Goal: Task Accomplishment & Management: Complete application form

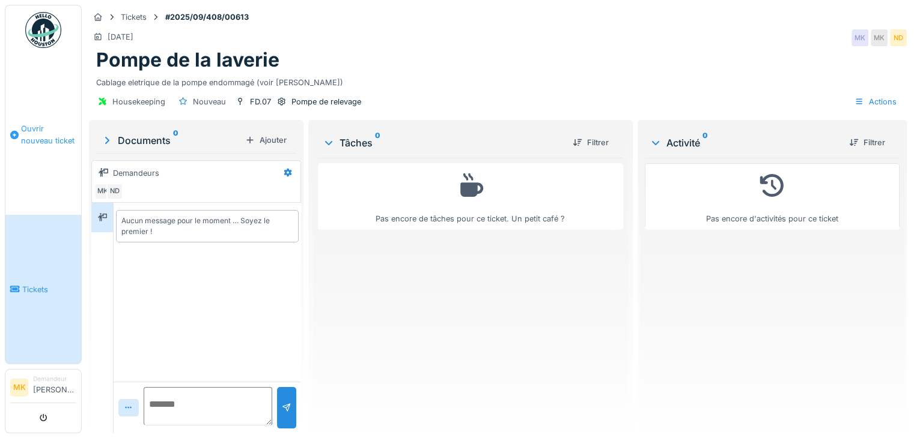
click at [40, 132] on span "Ouvrir nouveau ticket" at bounding box center [48, 134] width 55 height 23
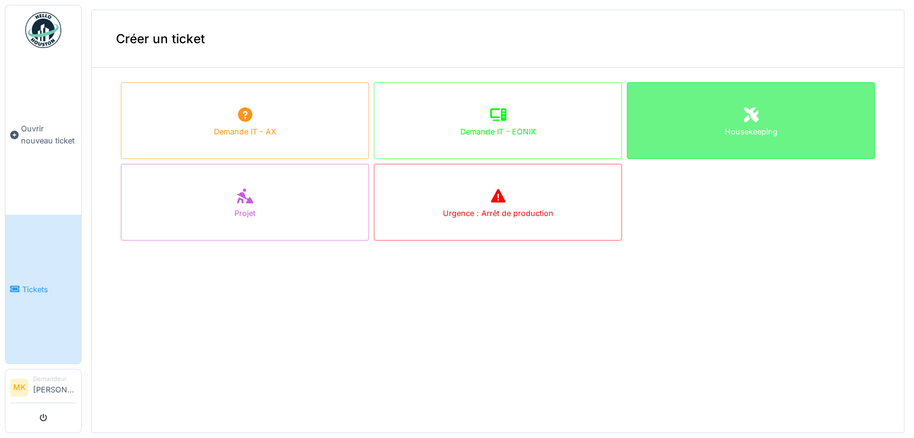
click at [718, 106] on div "Housekeeping" at bounding box center [750, 120] width 248 height 77
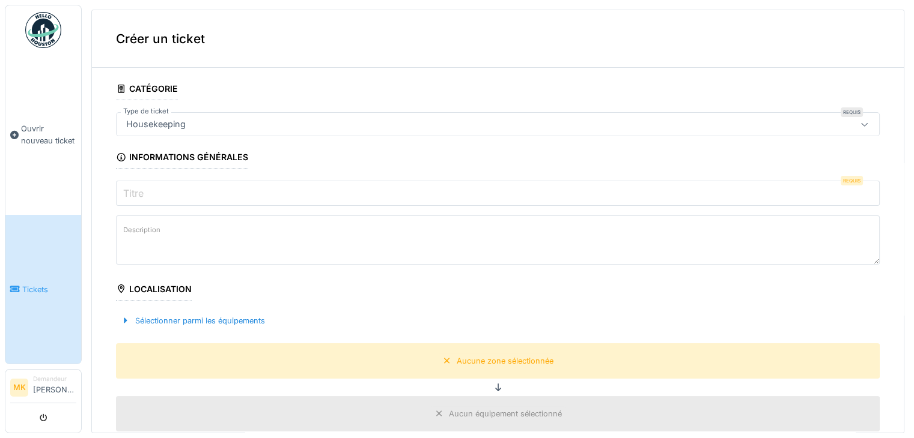
click at [161, 195] on input "Titre" at bounding box center [497, 193] width 763 height 25
type input "*"
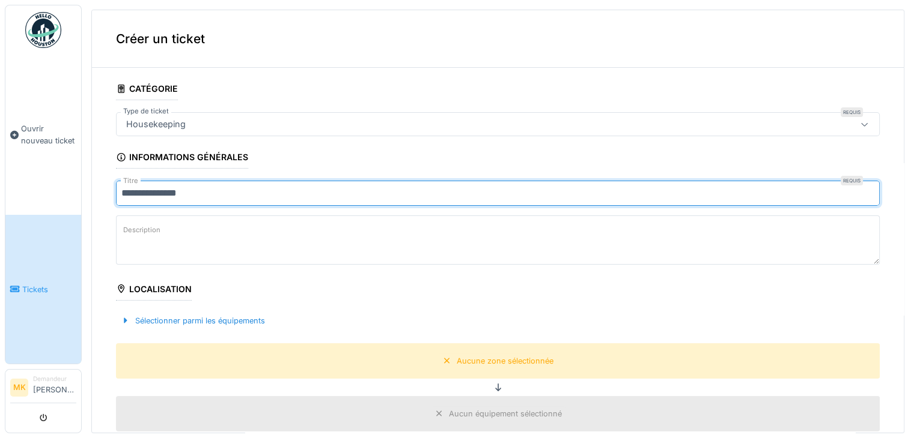
type input "**********"
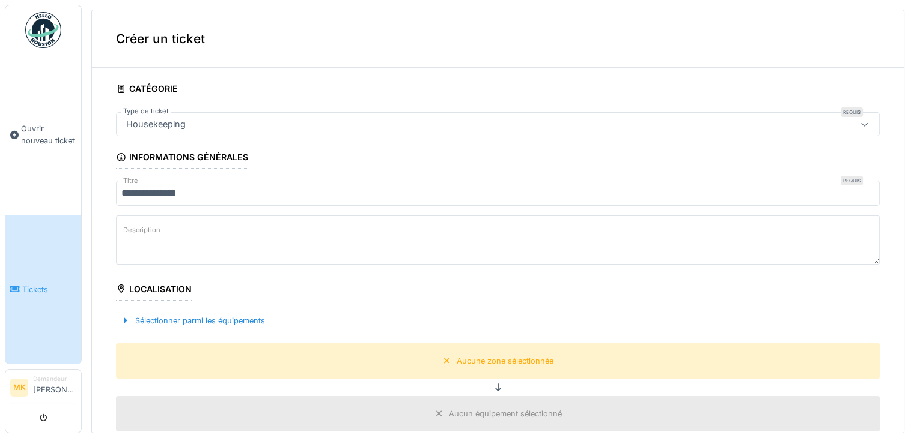
click at [132, 228] on label "Description" at bounding box center [142, 230] width 42 height 15
click at [132, 228] on textarea "Description" at bounding box center [497, 240] width 763 height 49
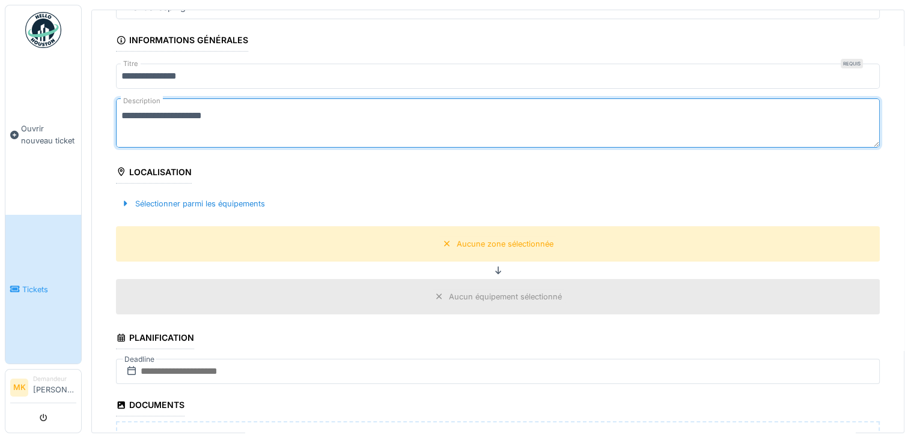
scroll to position [133, 0]
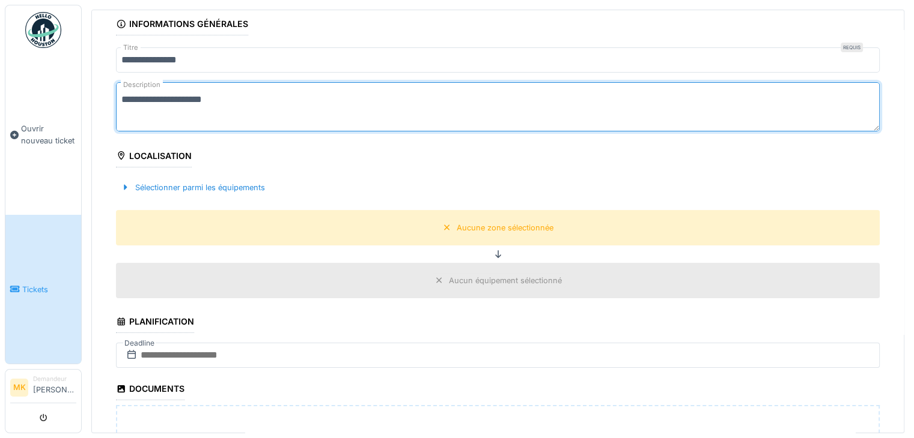
type textarea "**********"
click at [147, 159] on div "Localisation" at bounding box center [154, 157] width 76 height 20
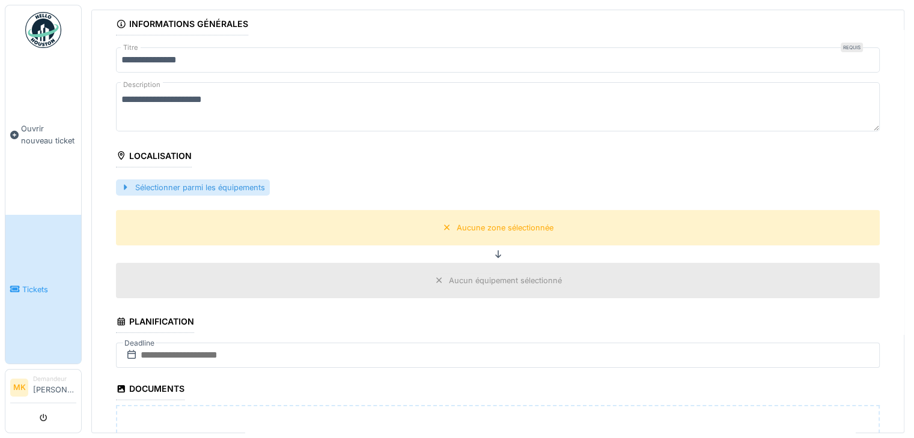
click at [180, 183] on div "Sélectionner parmi les équipements" at bounding box center [193, 188] width 154 height 16
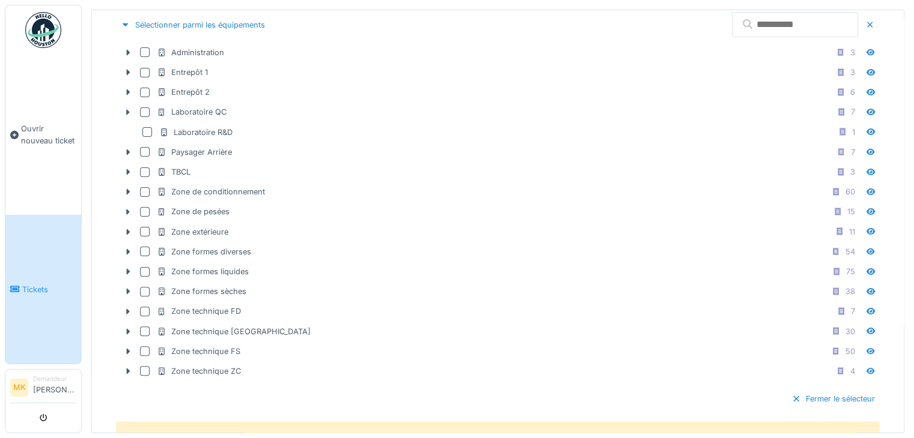
scroll to position [297, 0]
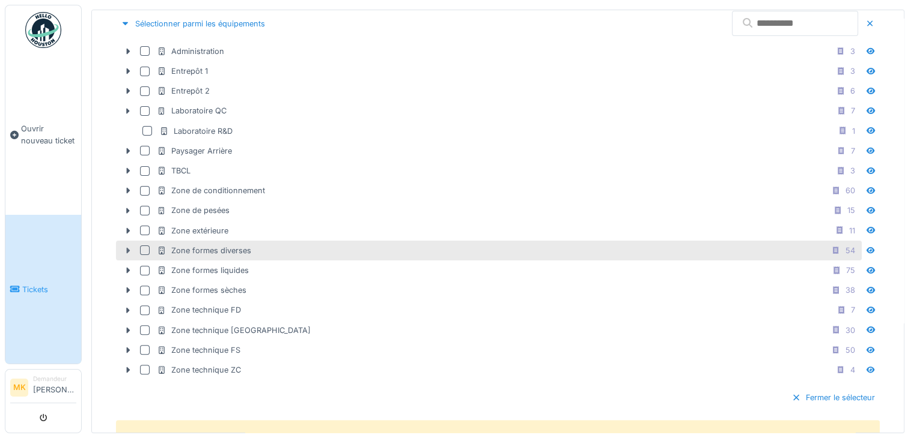
click at [125, 249] on icon at bounding box center [128, 251] width 10 height 8
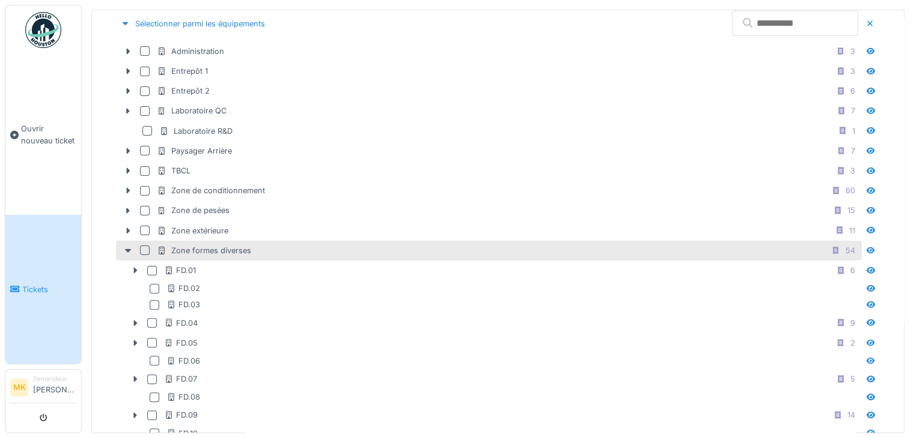
click at [145, 246] on div at bounding box center [145, 251] width 10 height 10
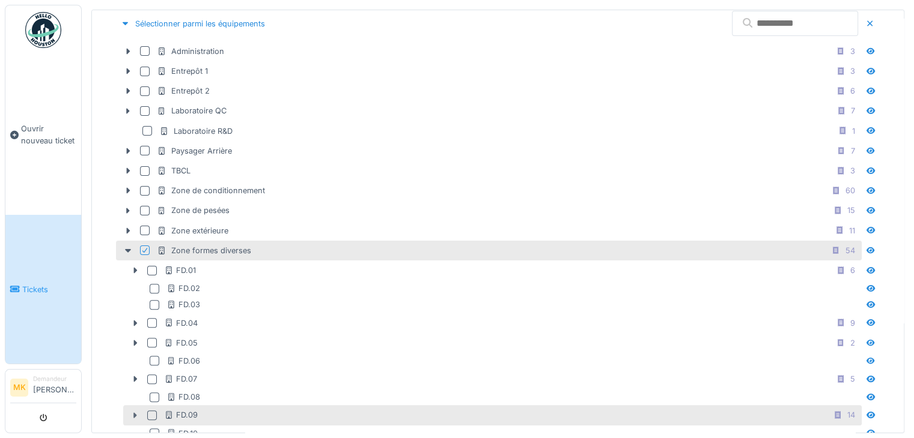
click at [132, 412] on icon at bounding box center [135, 416] width 10 height 8
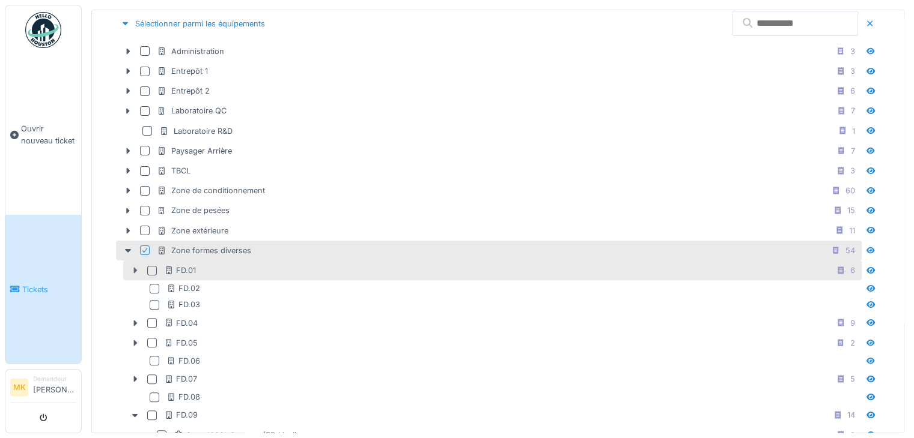
click at [132, 267] on icon at bounding box center [135, 271] width 10 height 8
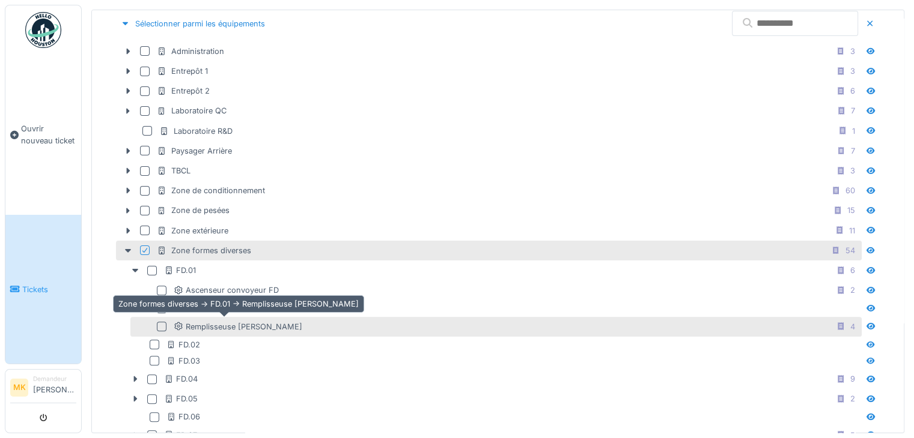
click at [217, 323] on div "Remplisseuse Groninger" at bounding box center [238, 326] width 129 height 11
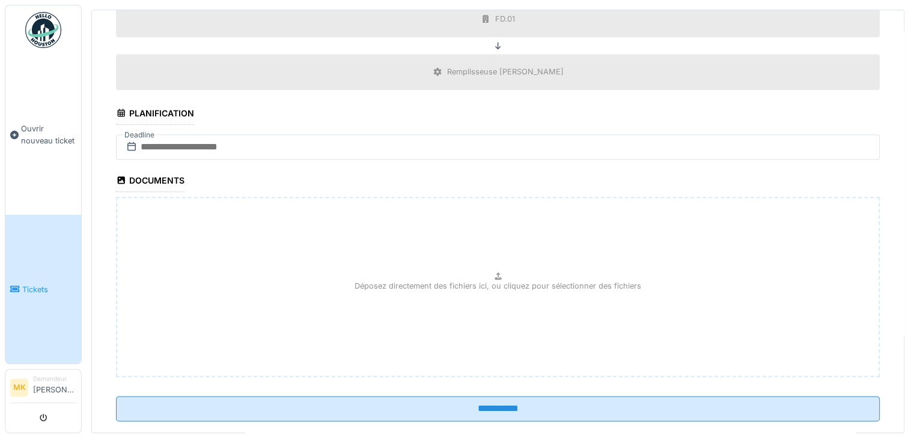
scroll to position [1362, 0]
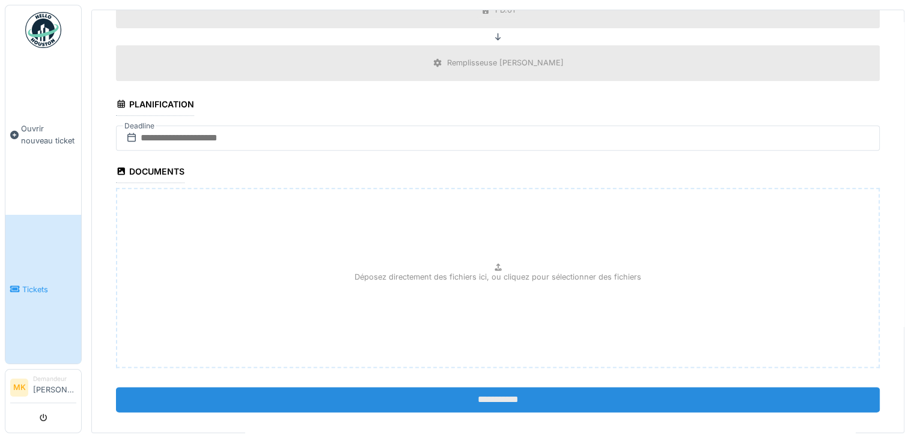
click at [481, 389] on input "**********" at bounding box center [497, 399] width 763 height 25
